Goal: Navigation & Orientation: Find specific page/section

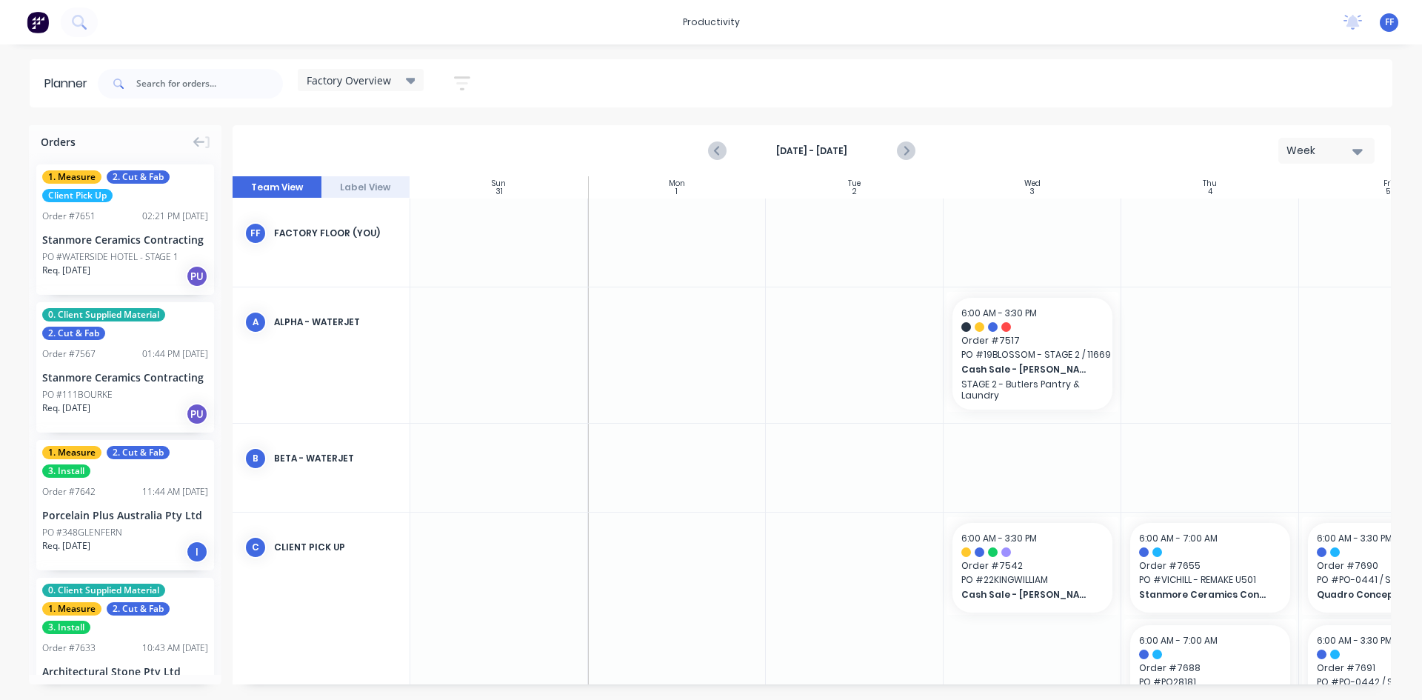
scroll to position [0, 270]
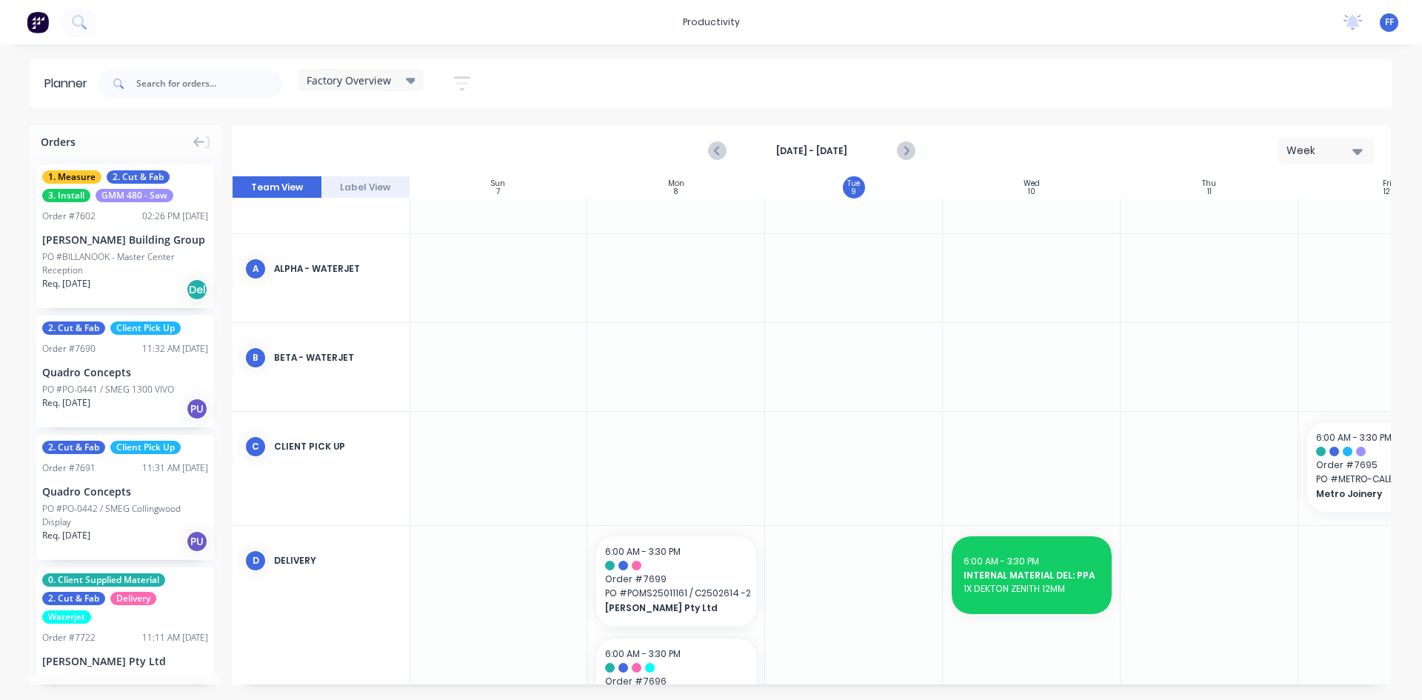
scroll to position [296, 1]
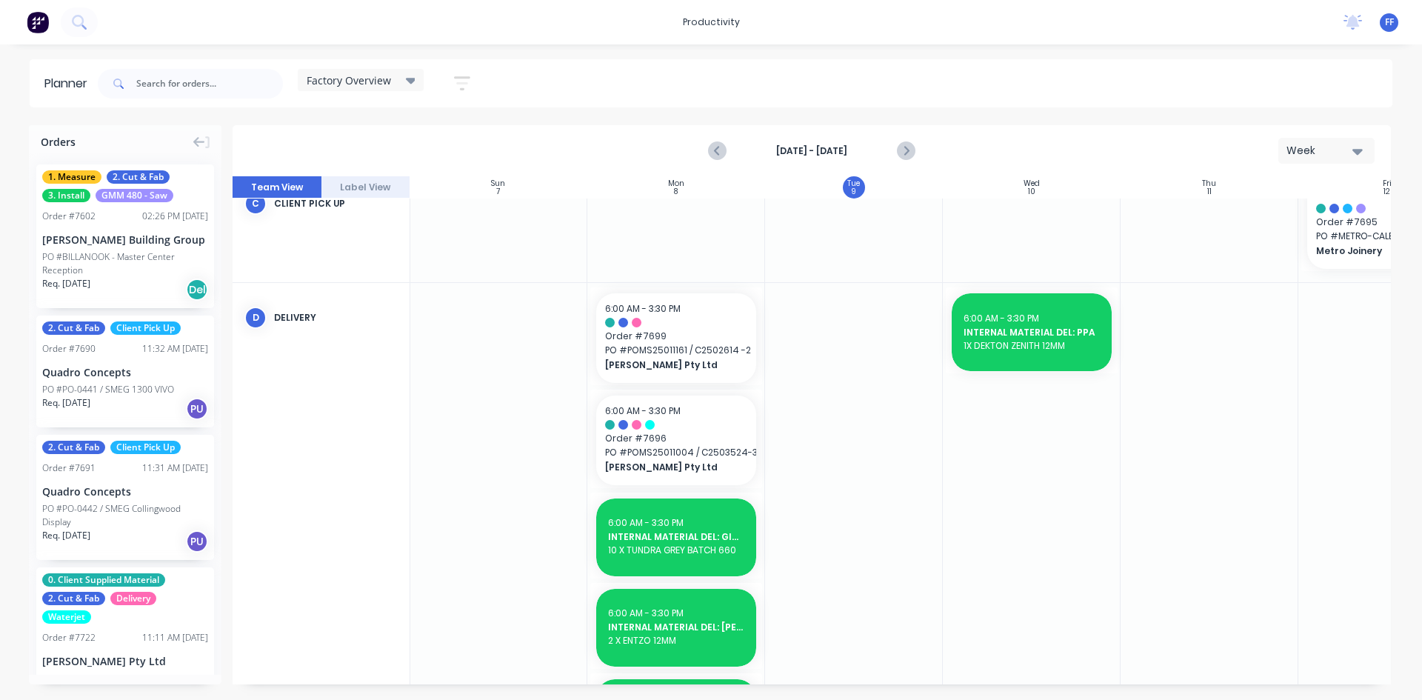
click at [370, 68] on div "Factory Overview Save new view None edit Factory Overview (Default) edit Craigi…" at bounding box center [290, 83] width 391 height 44
click at [370, 71] on div "Factory Overview" at bounding box center [361, 80] width 126 height 22
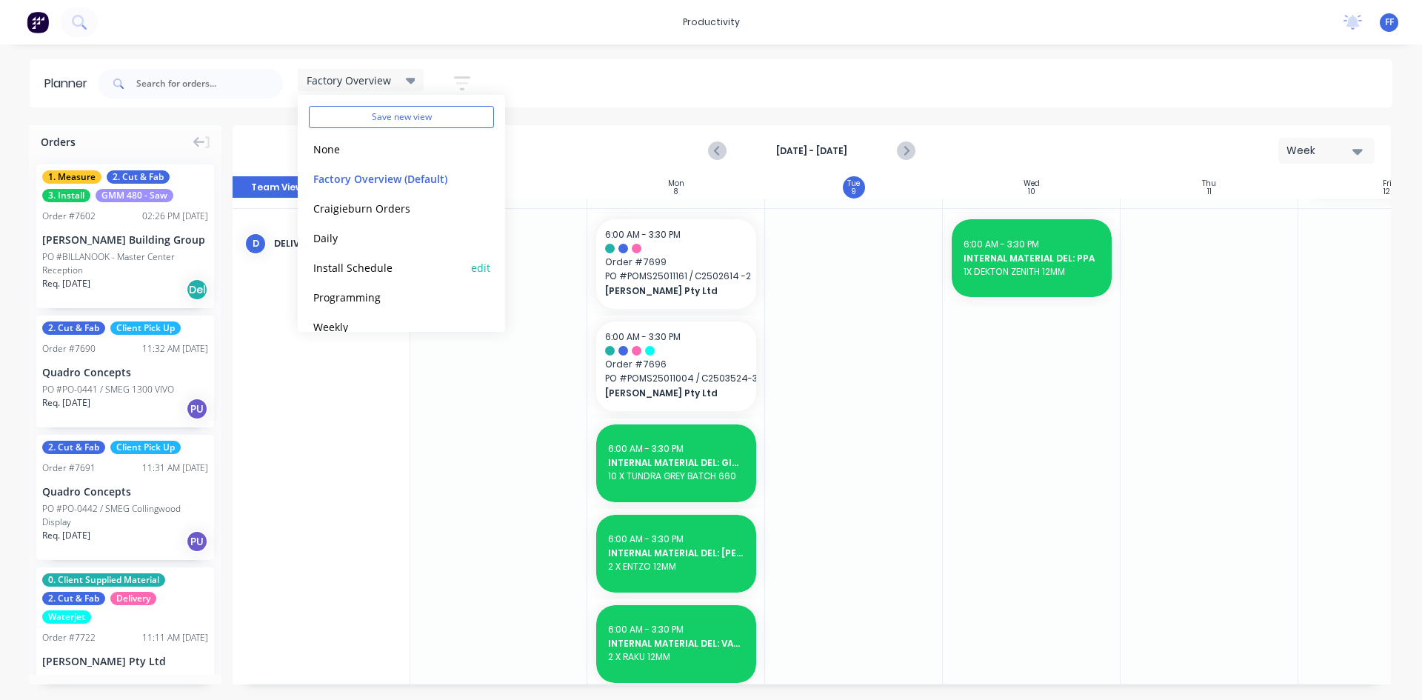
scroll to position [62, 0]
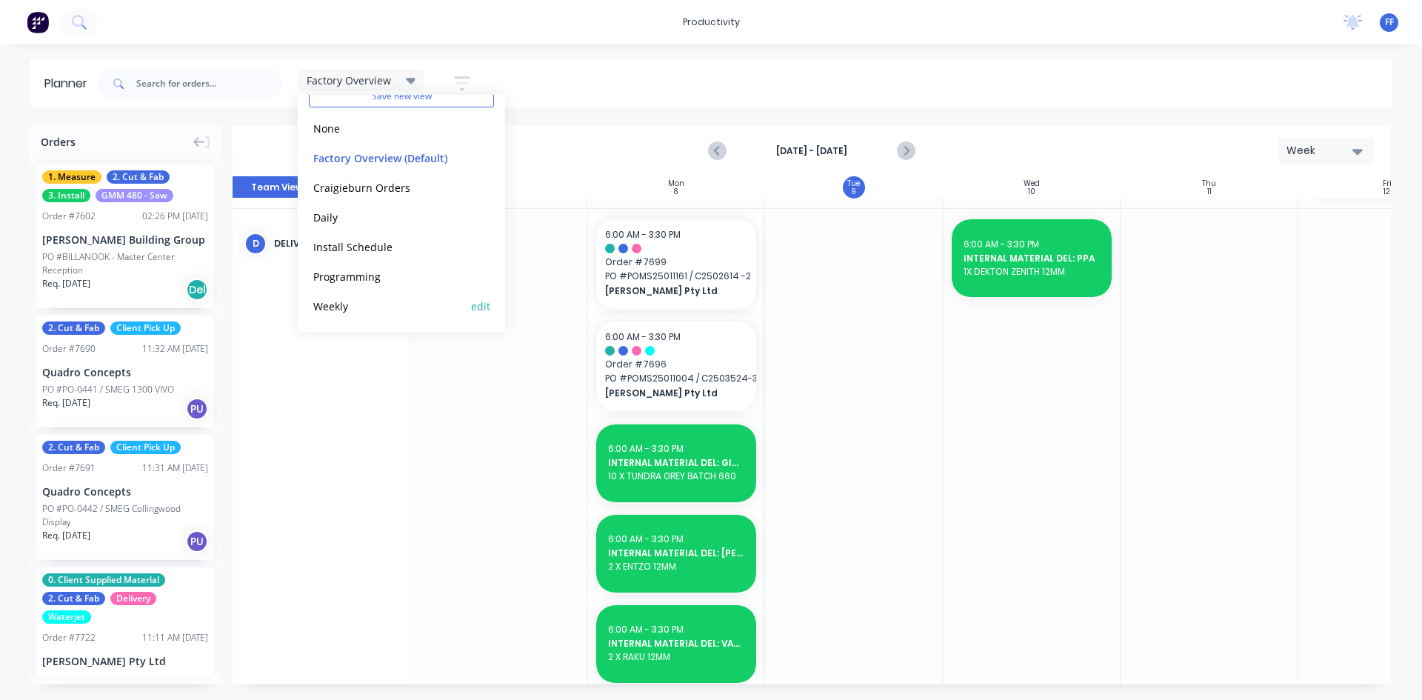
click at [362, 302] on button "Weekly" at bounding box center [388, 305] width 158 height 17
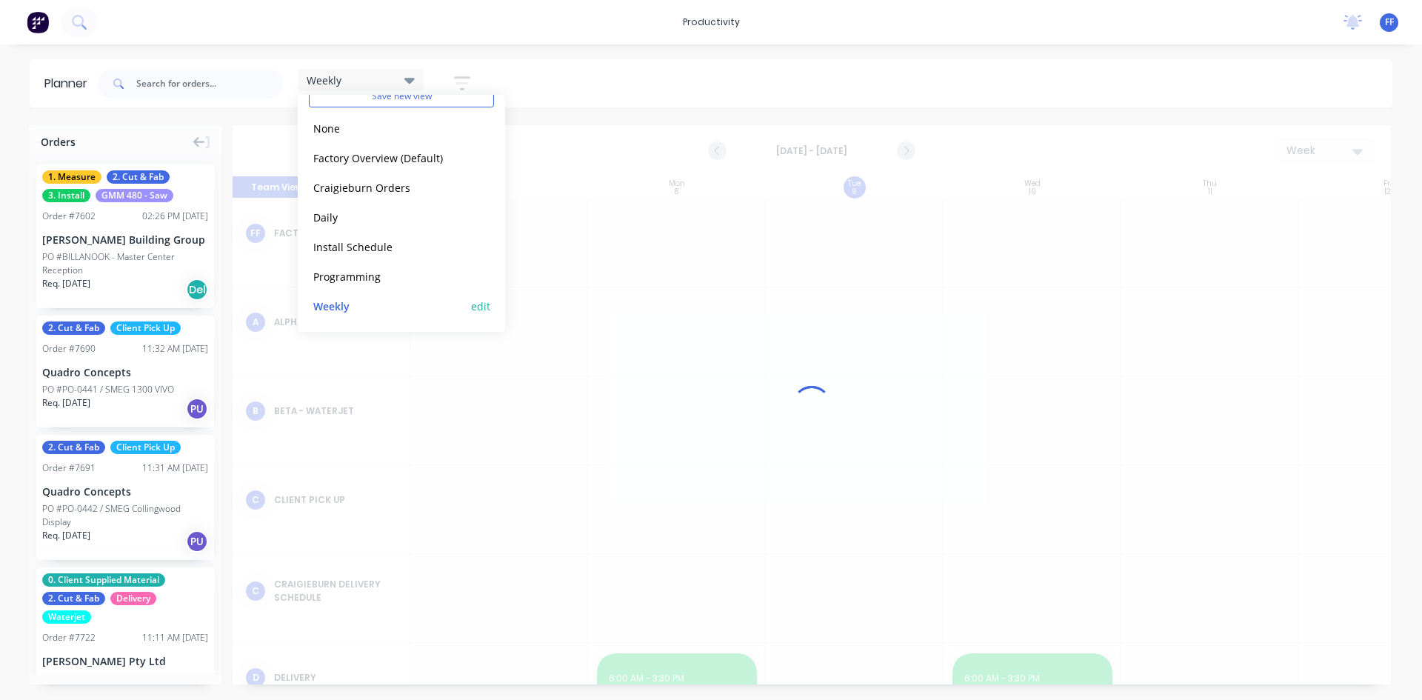
scroll to position [0, 1]
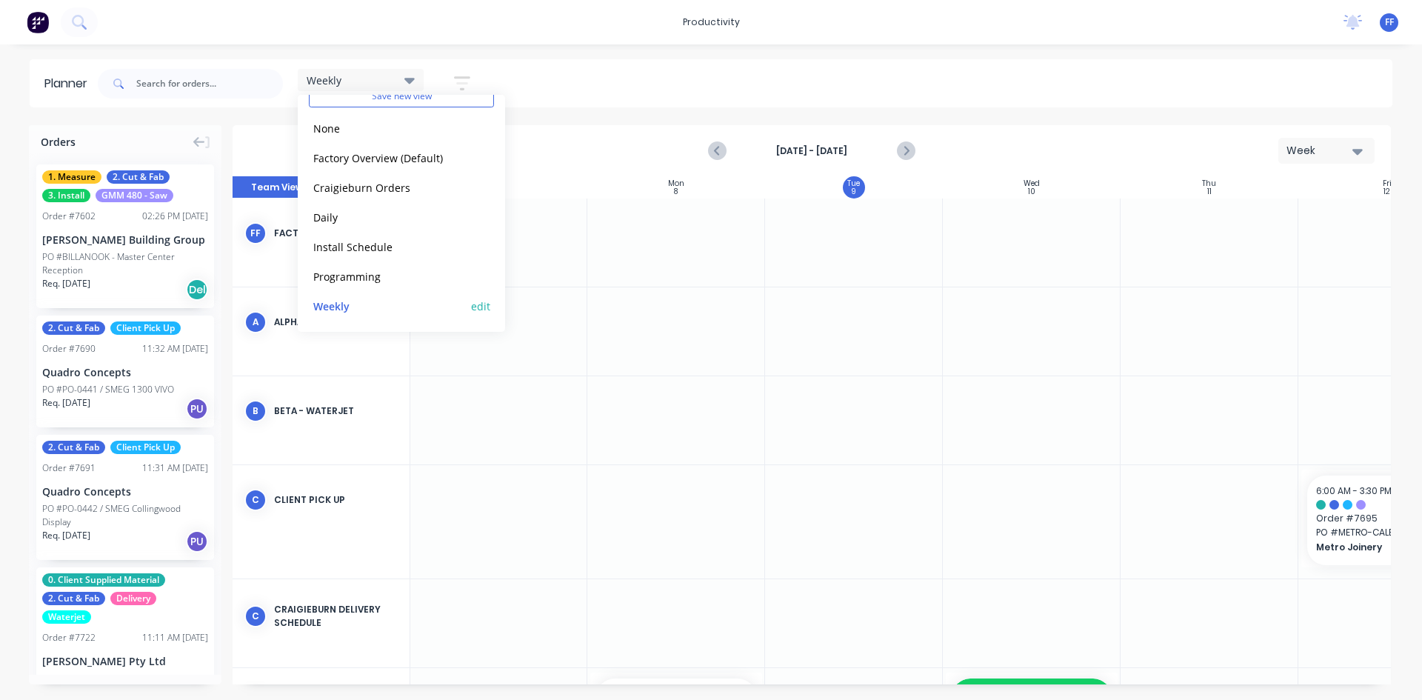
click at [368, 296] on div "Weekly edit" at bounding box center [401, 306] width 185 height 30
click at [553, 63] on div "Weekly Save new view None edit Factory Overview (Default) edit Craigieburn Orde…" at bounding box center [744, 83] width 1298 height 44
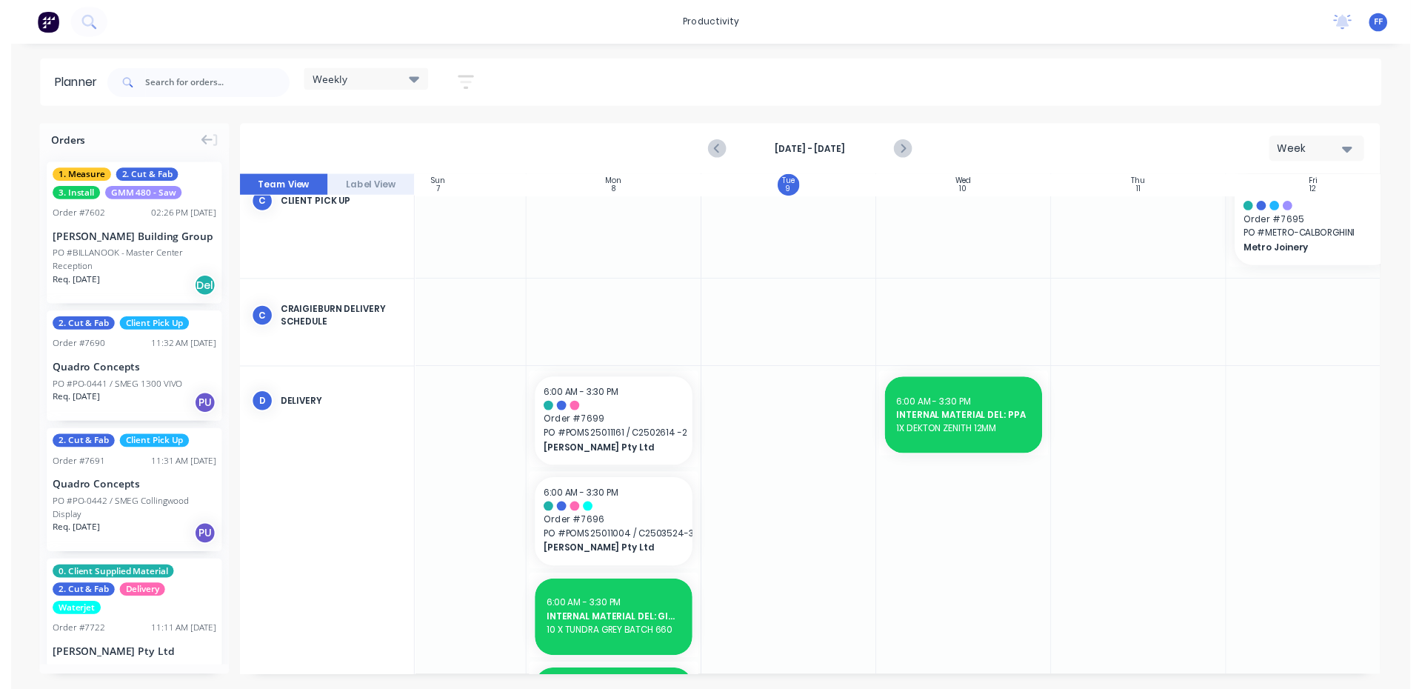
scroll to position [296, 0]
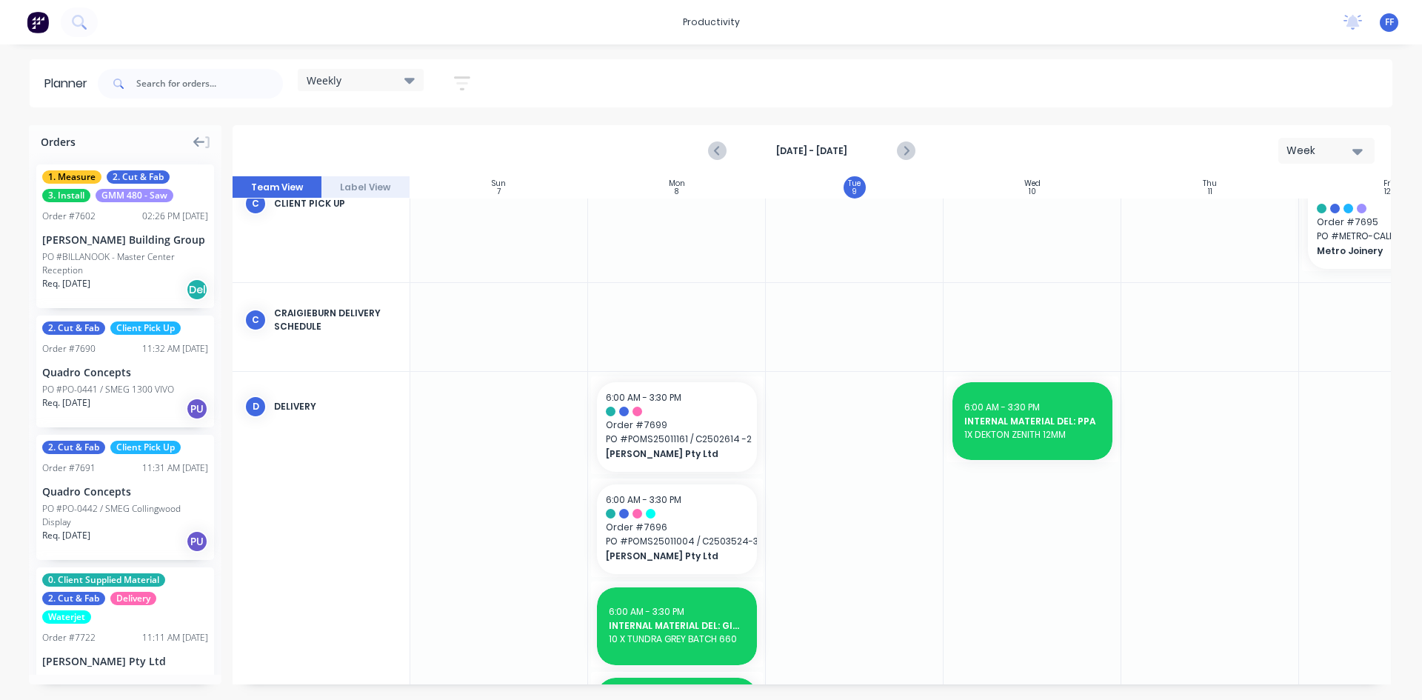
click at [198, 146] on icon at bounding box center [199, 142] width 12 height 10
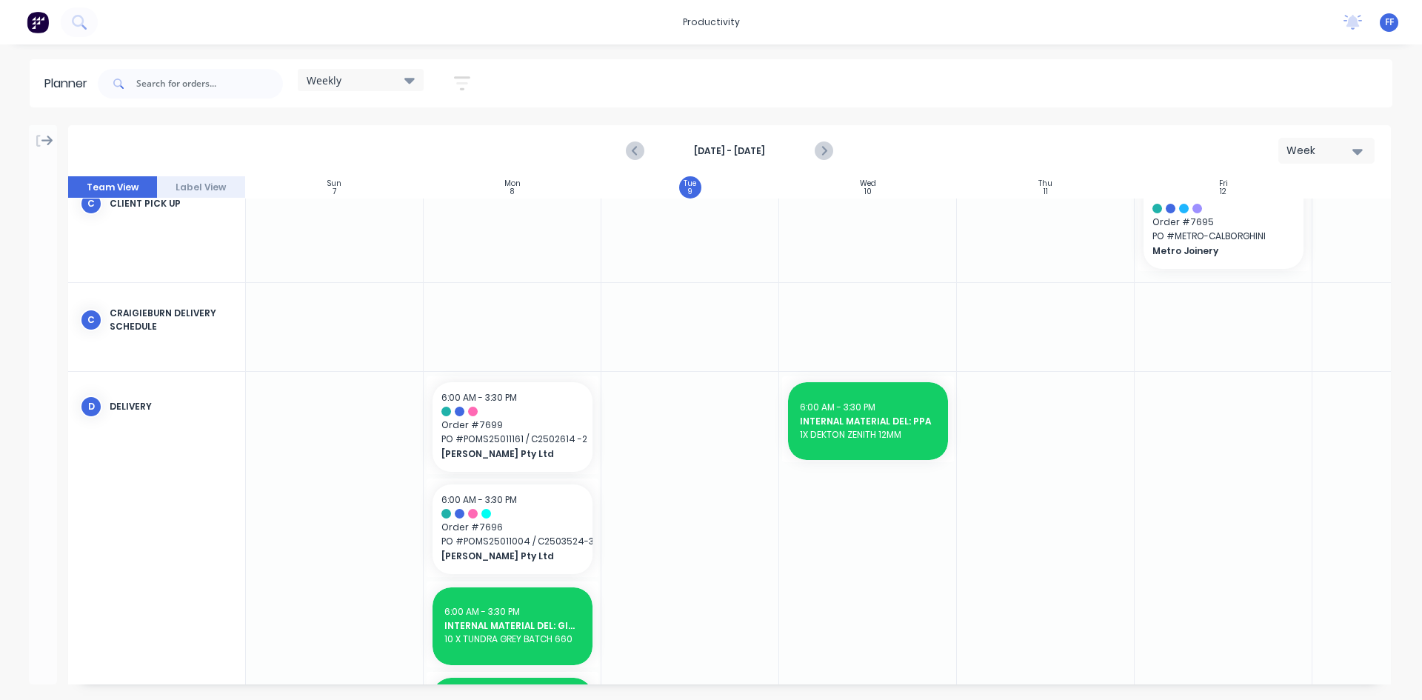
click at [47, 137] on icon at bounding box center [47, 141] width 12 height 10
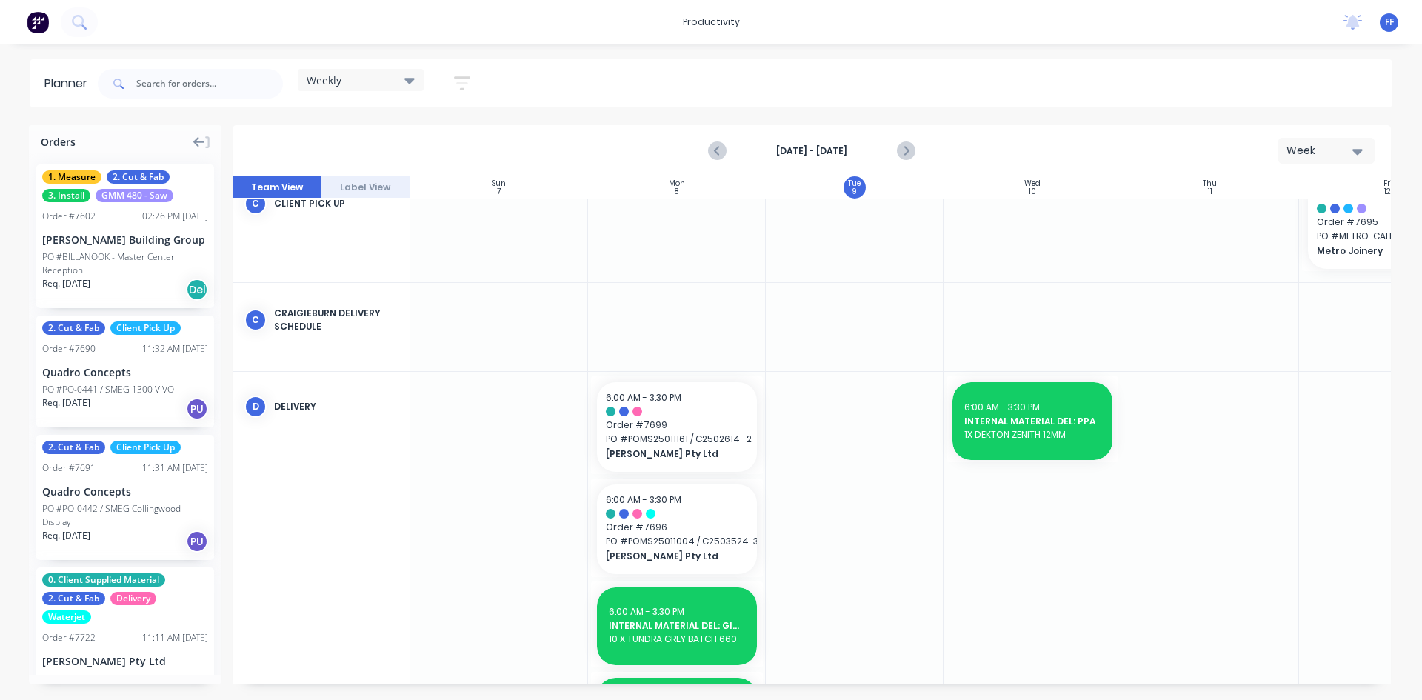
click at [27, 22] on img at bounding box center [38, 22] width 22 height 22
